Goal: Task Accomplishment & Management: Manage account settings

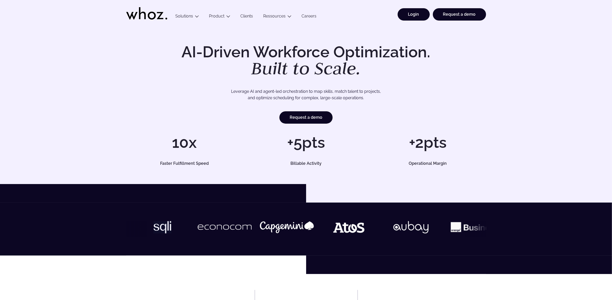
click at [416, 14] on link "Login" at bounding box center [414, 14] width 32 height 12
